Goal: Navigation & Orientation: Find specific page/section

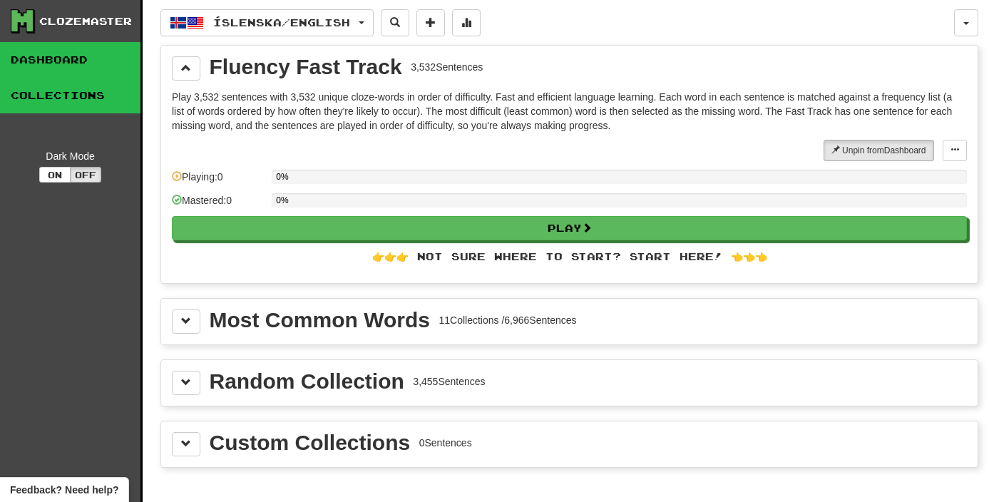
click at [26, 58] on link "Dashboard" at bounding box center [70, 60] width 140 height 36
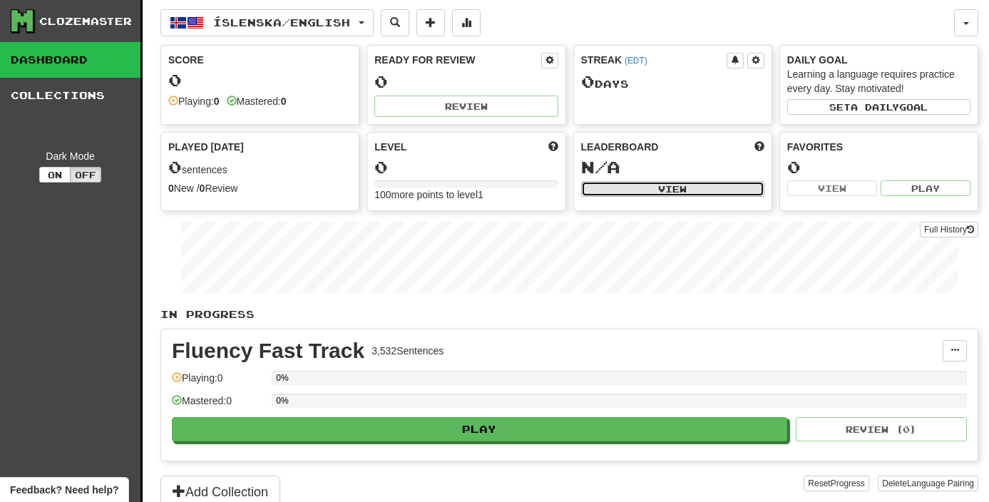
click at [626, 182] on button "View" at bounding box center [672, 189] width 183 height 16
select select "**********"
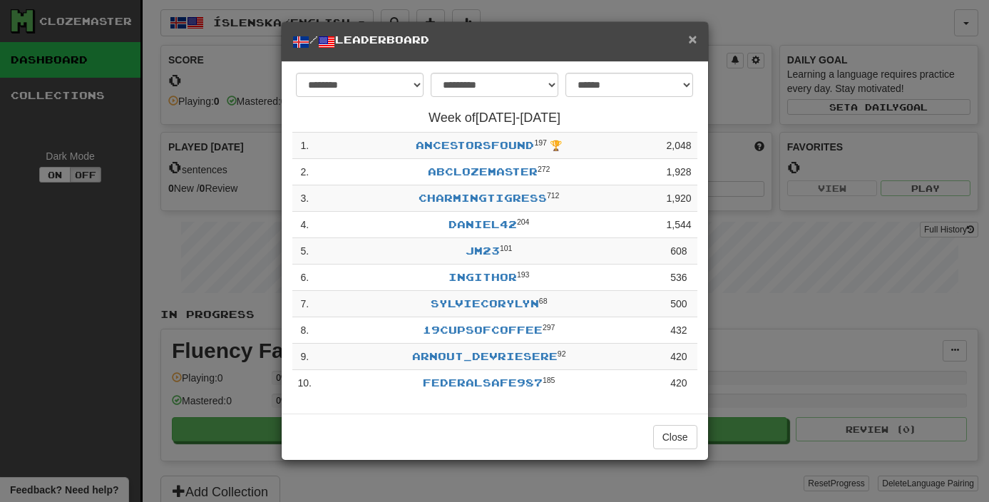
click at [691, 41] on span "×" at bounding box center [692, 39] width 9 height 16
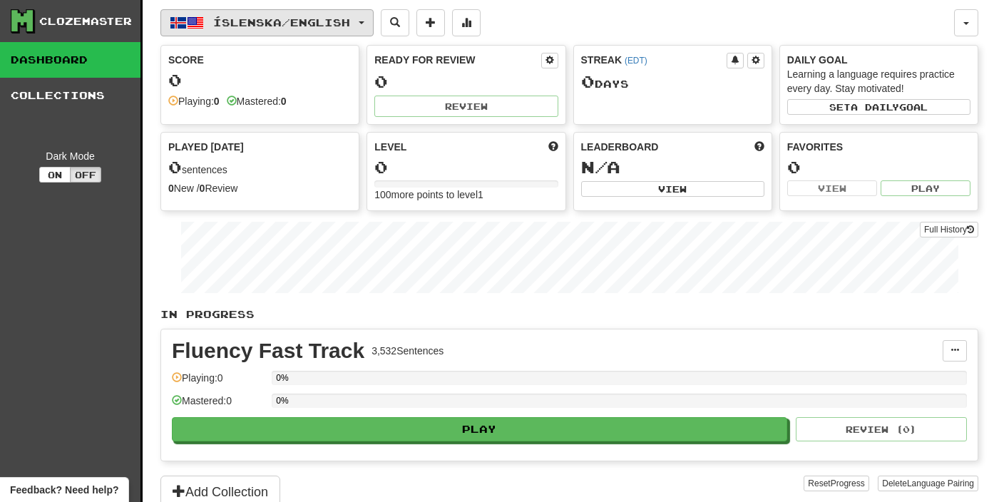
click at [295, 21] on span "Íslenska / English" at bounding box center [281, 22] width 137 height 12
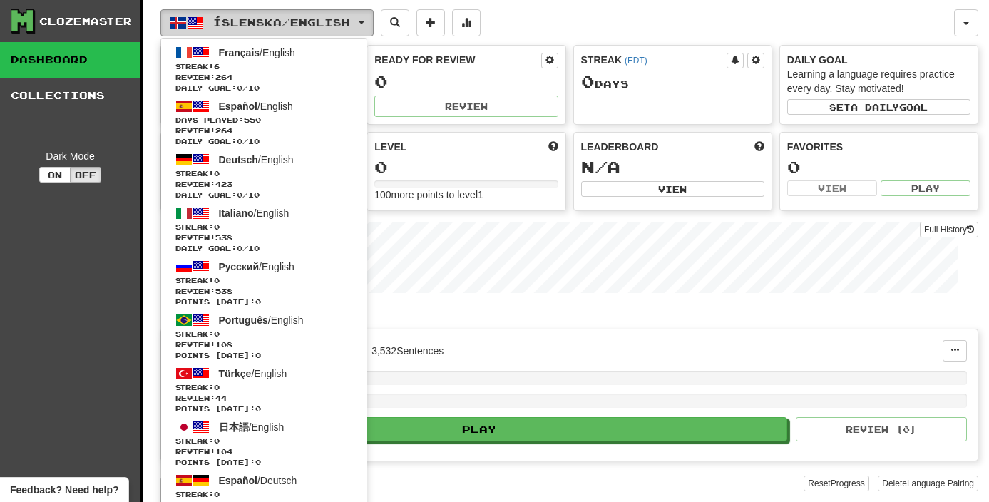
scroll to position [1405, 0]
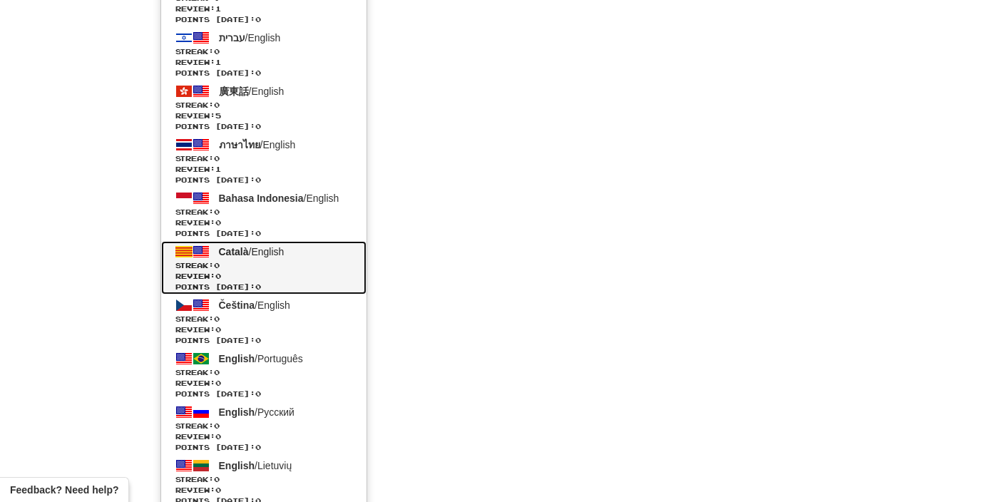
click at [199, 252] on span at bounding box center [200, 251] width 17 height 17
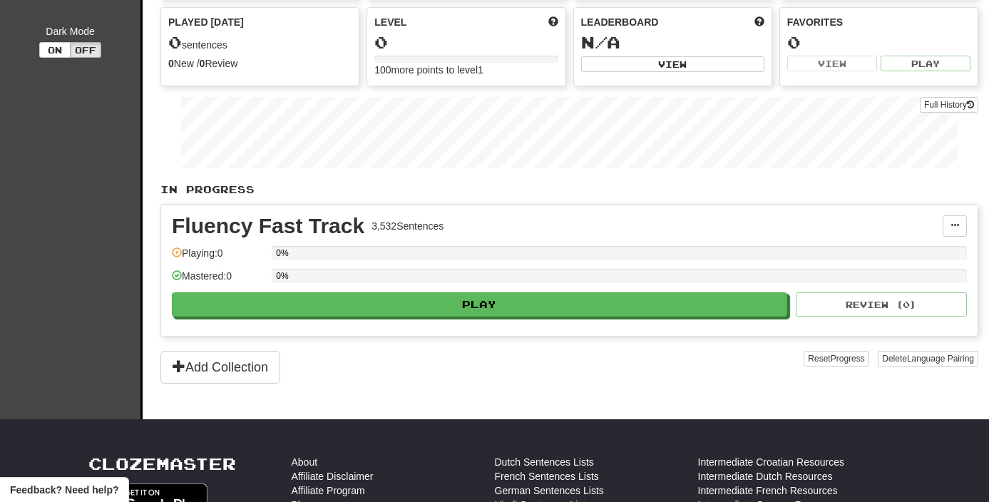
scroll to position [0, 0]
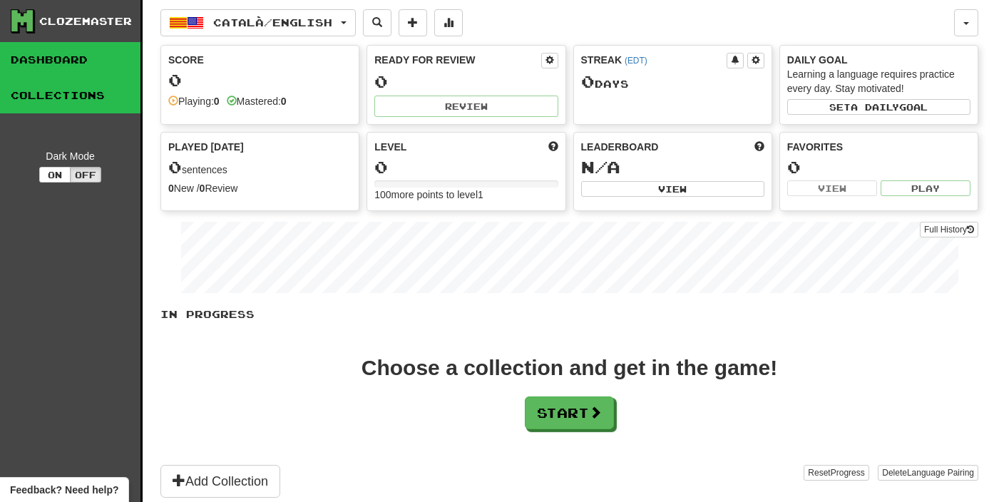
click at [87, 110] on link "Collections" at bounding box center [70, 96] width 140 height 36
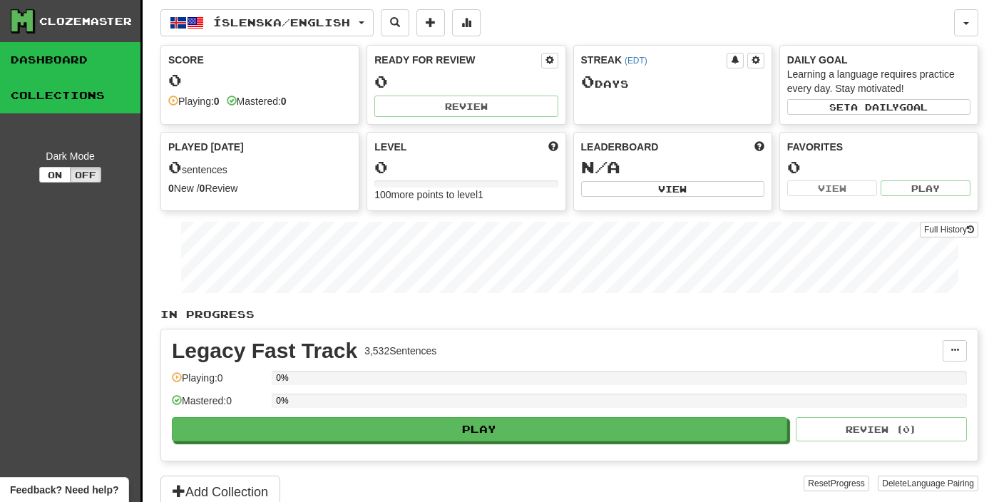
click at [82, 93] on link "Collections" at bounding box center [70, 96] width 140 height 36
